Goal: Information Seeking & Learning: Learn about a topic

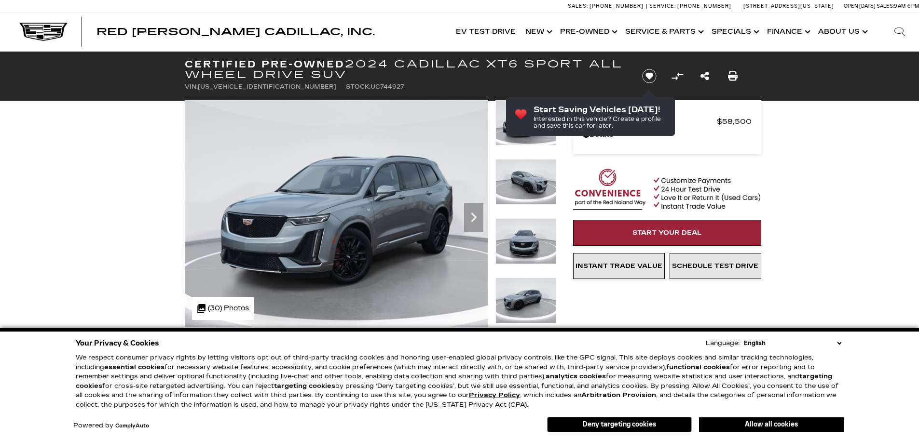
drag, startPoint x: 878, startPoint y: 267, endPoint x: 863, endPoint y: 267, distance: 14.9
click at [550, 195] on img at bounding box center [525, 182] width 61 height 46
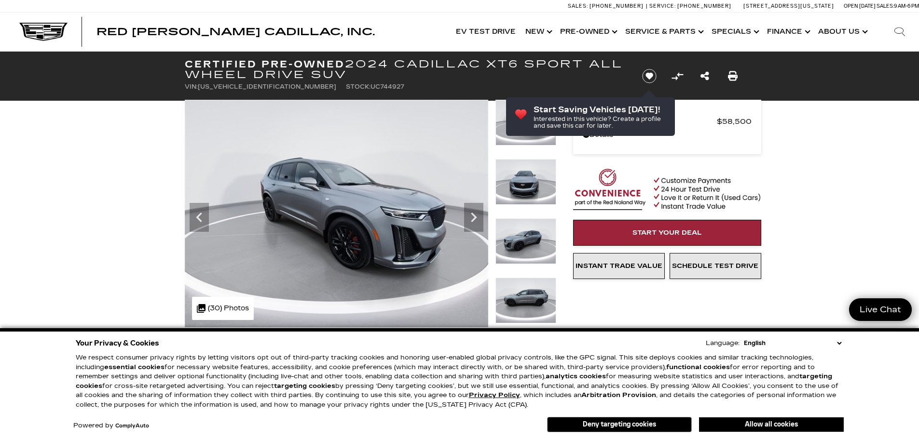
click at [520, 197] on img at bounding box center [525, 182] width 61 height 46
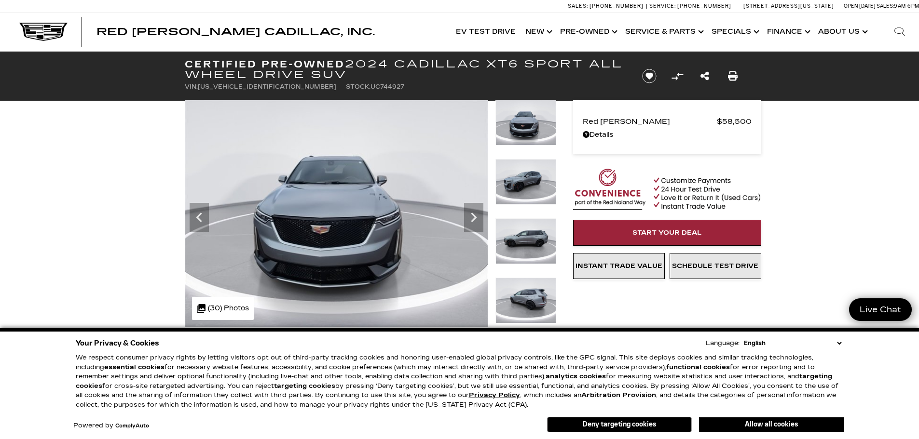
click at [525, 188] on img at bounding box center [525, 182] width 61 height 46
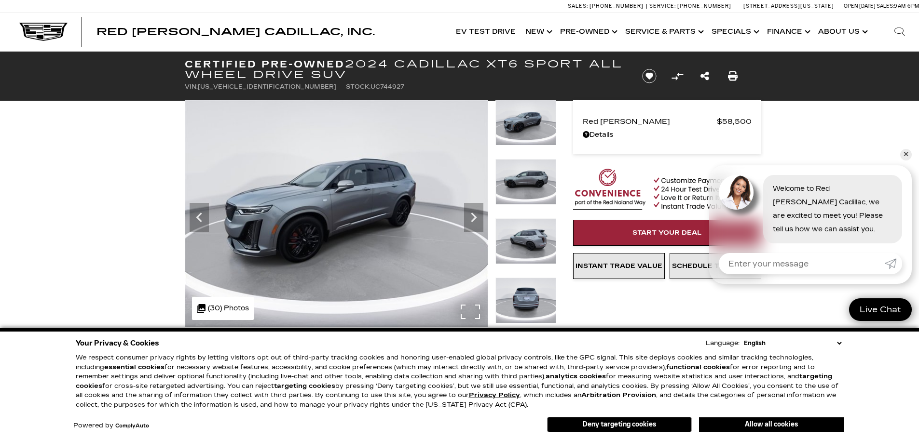
click at [232, 309] on div ".cls-1, .cls-3 { fill: #c50033; } .cls-1 { clip-rule: evenodd; } .cls-2 { clip-…" at bounding box center [223, 308] width 62 height 23
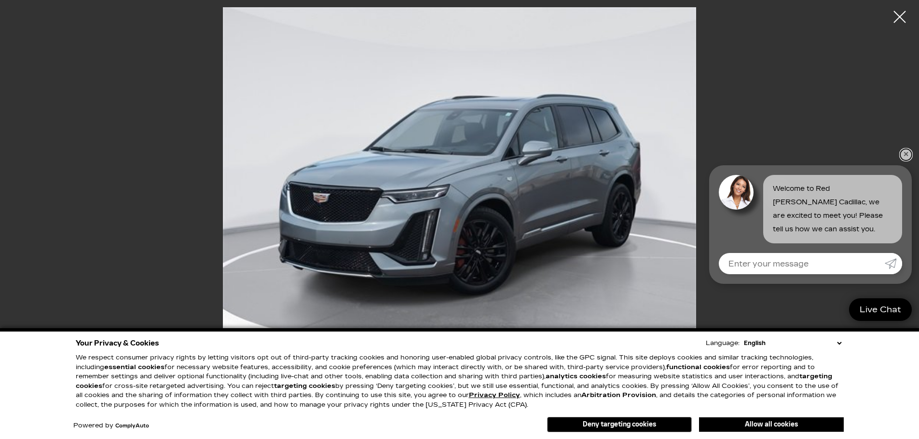
click at [908, 153] on link "✕" at bounding box center [906, 155] width 12 height 12
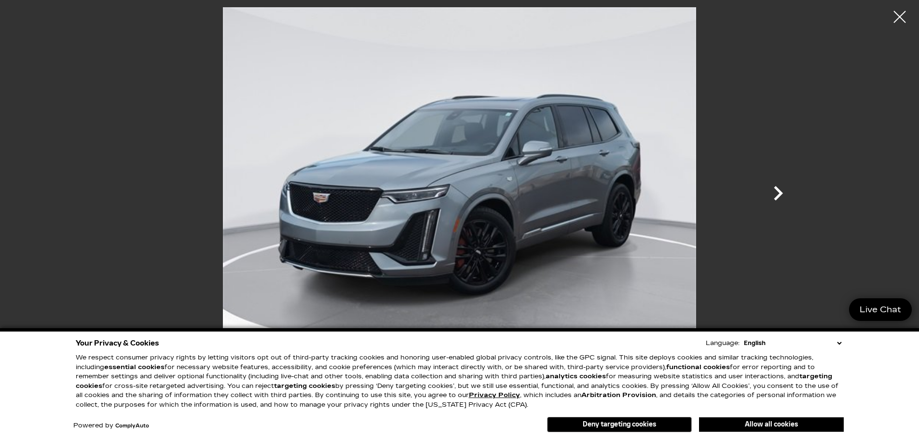
click at [787, 196] on icon "Next" at bounding box center [777, 193] width 29 height 29
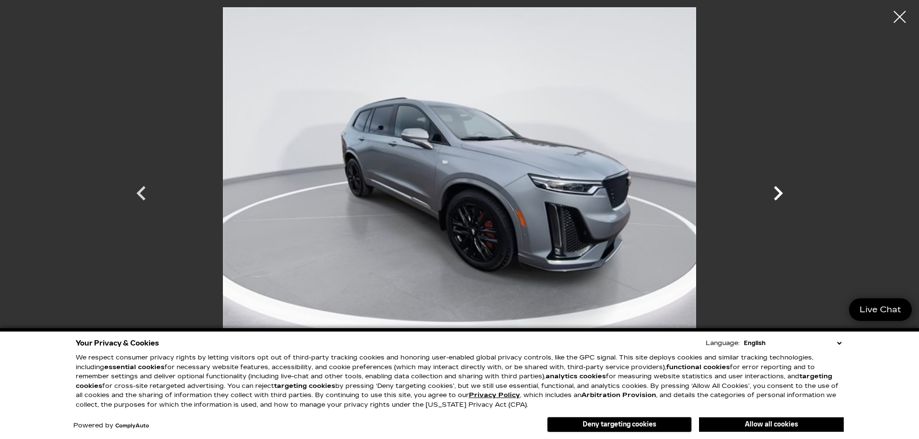
click at [783, 196] on icon "Next" at bounding box center [777, 193] width 29 height 29
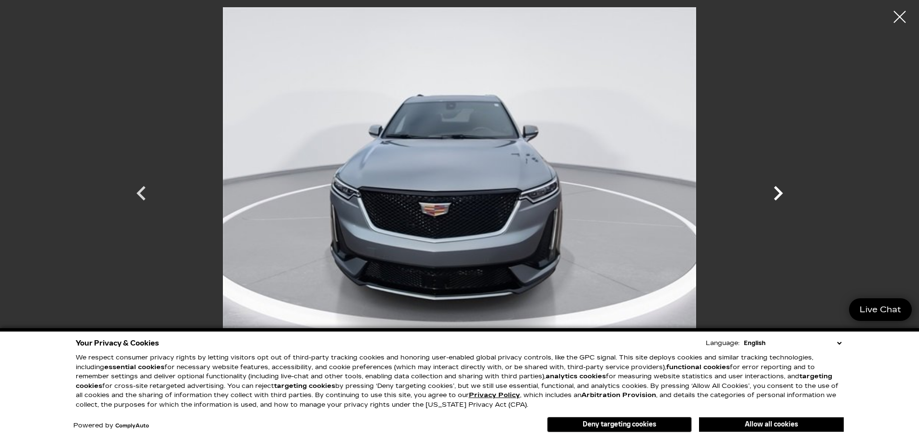
click at [782, 195] on icon "Next" at bounding box center [777, 193] width 29 height 29
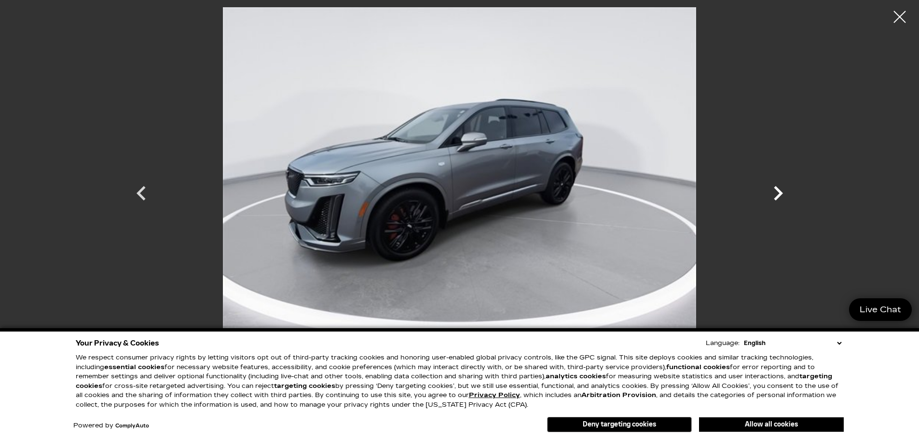
click at [782, 195] on icon "Next" at bounding box center [777, 193] width 29 height 29
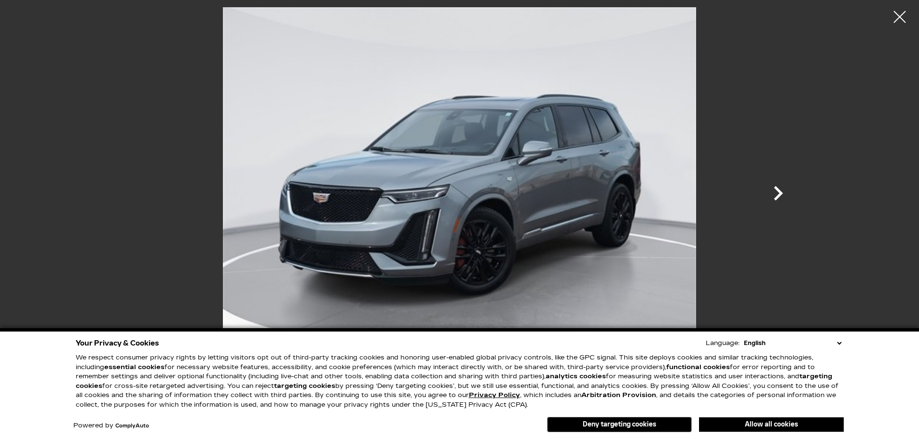
click at [778, 190] on icon "Next" at bounding box center [777, 193] width 9 height 14
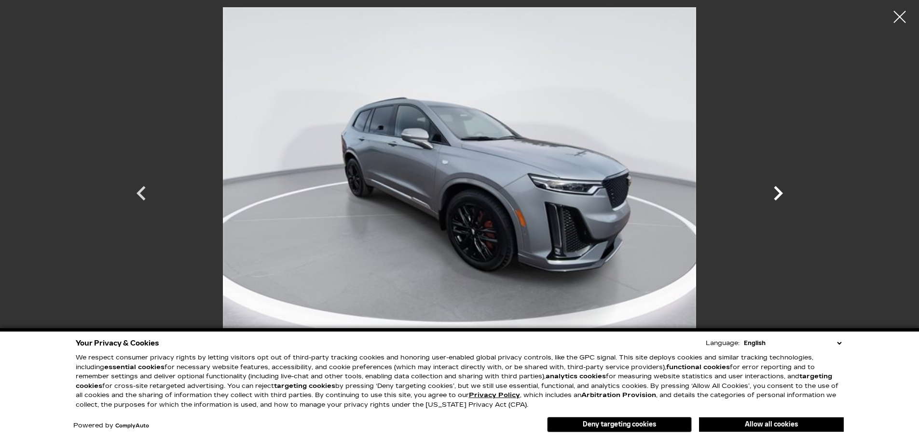
click at [779, 187] on icon "Next" at bounding box center [777, 193] width 29 height 29
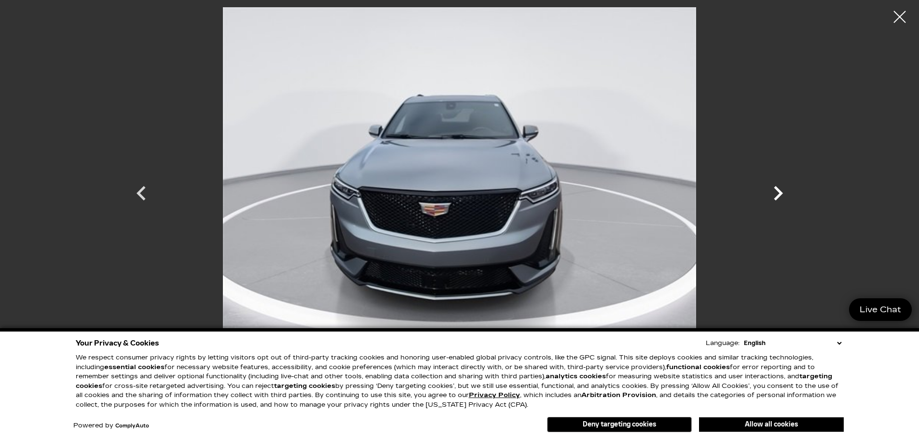
click at [779, 187] on icon "Next" at bounding box center [777, 193] width 29 height 29
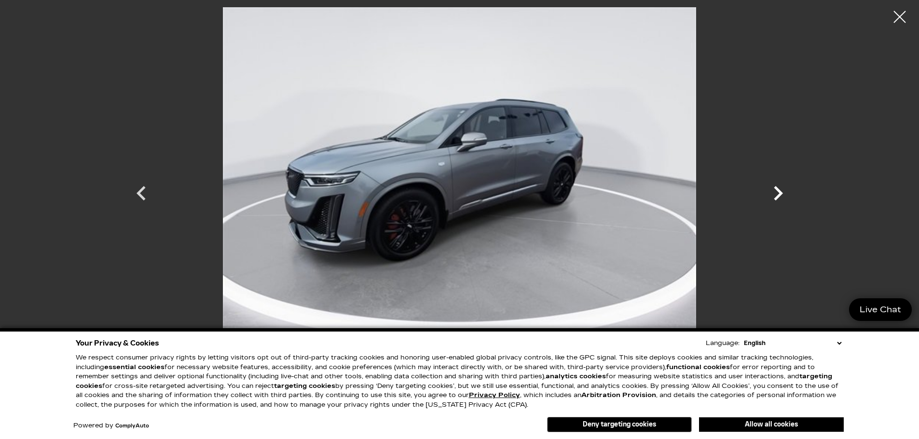
click at [779, 187] on icon "Next" at bounding box center [777, 193] width 29 height 29
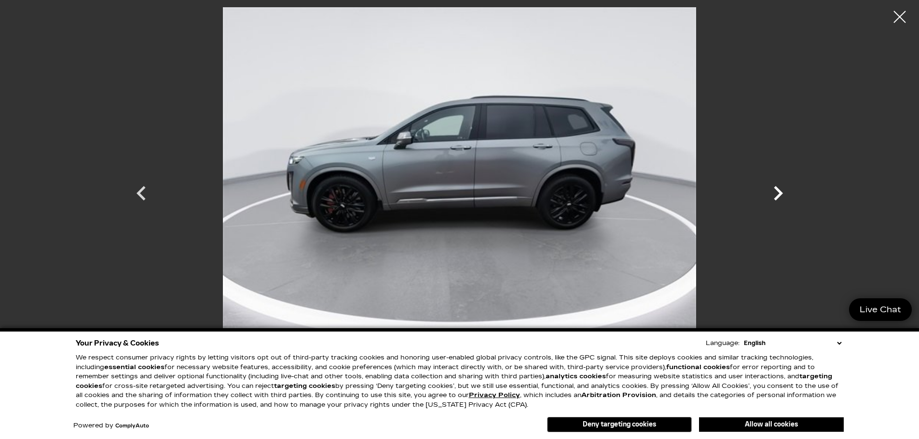
click at [779, 187] on icon "Next" at bounding box center [777, 193] width 29 height 29
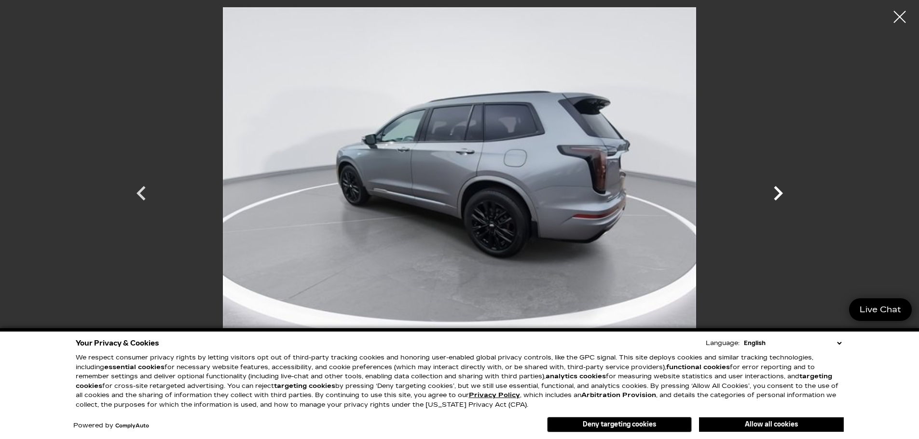
click at [779, 187] on icon "Next" at bounding box center [777, 193] width 29 height 29
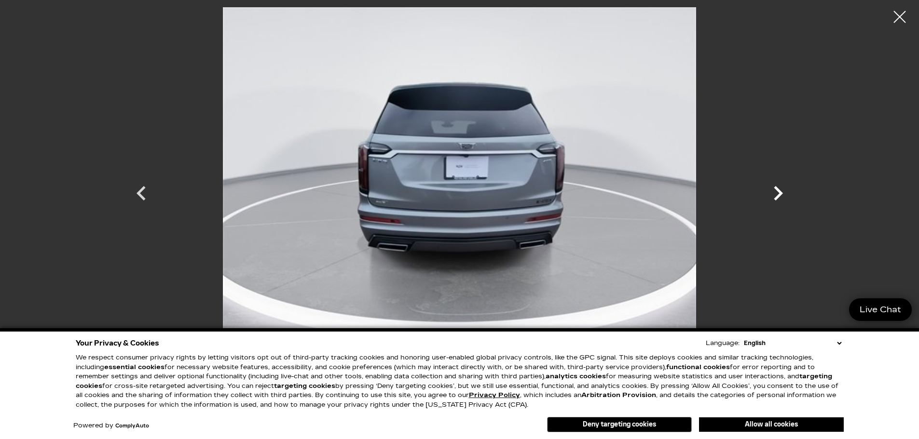
click at [779, 187] on icon "Next" at bounding box center [777, 193] width 29 height 29
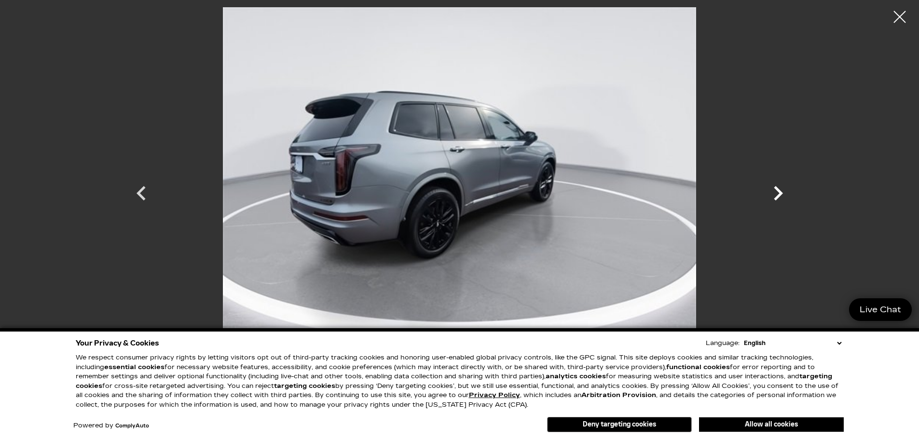
click at [779, 187] on icon "Next" at bounding box center [777, 193] width 29 height 29
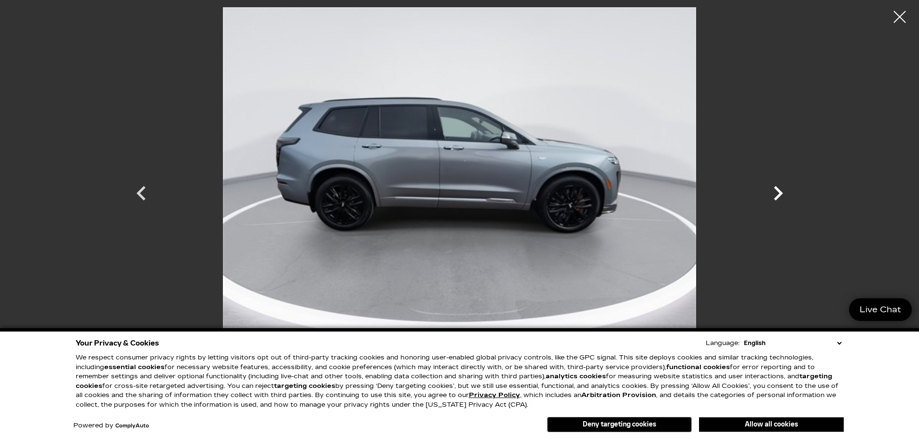
click at [779, 187] on icon "Next" at bounding box center [777, 193] width 29 height 29
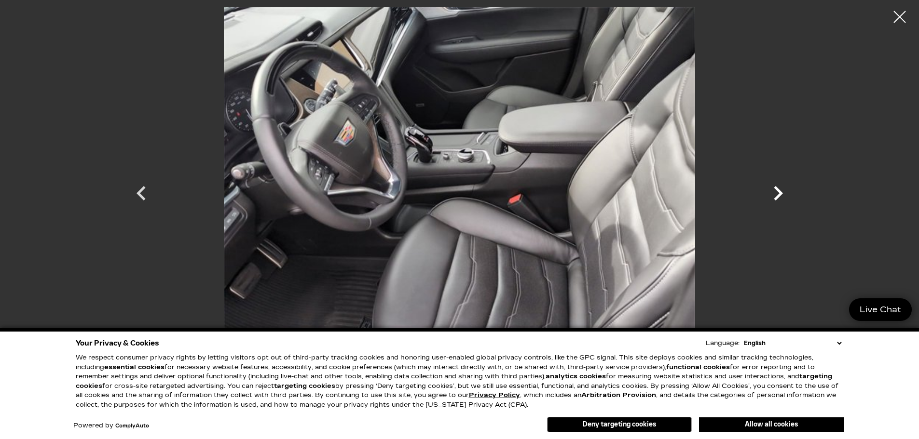
click at [779, 187] on icon "Next" at bounding box center [777, 193] width 29 height 29
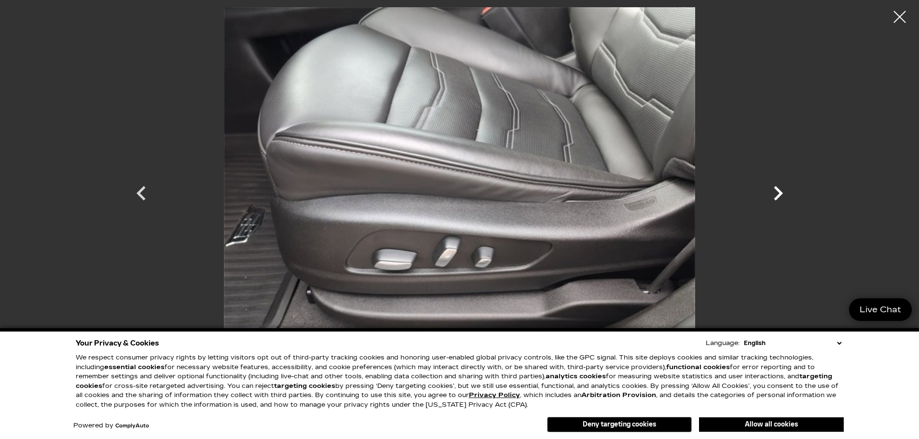
click at [780, 194] on icon "Next" at bounding box center [777, 193] width 9 height 14
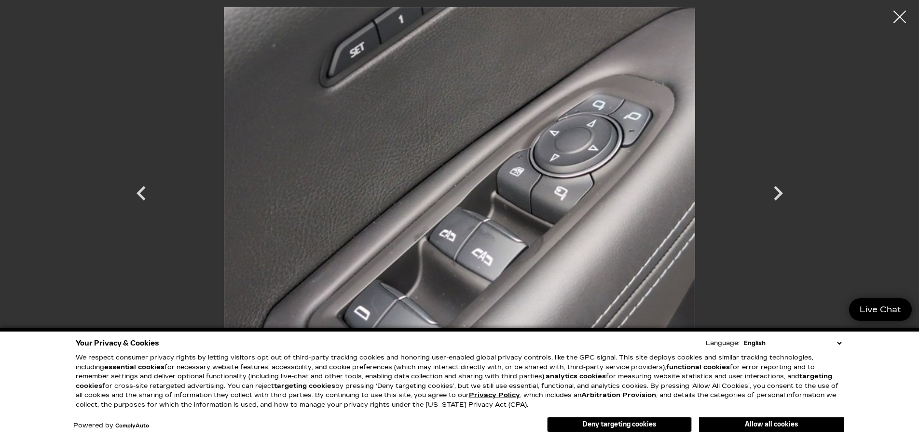
click at [902, 8] on div at bounding box center [900, 17] width 26 height 26
